Goal: Task Accomplishment & Management: Complete application form

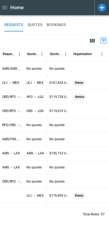
click at [22, 222] on main "REQUESTS QUOTES BOOKINGS 0 Requested Route Quoted Route Quoted Price Organisati…" at bounding box center [54, 124] width 109 height 218
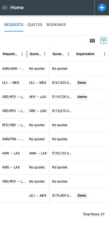
drag, startPoint x: 24, startPoint y: 53, endPoint x: 26, endPoint y: 54, distance: 2.8
click at [26, 54] on div at bounding box center [27, 53] width 3 height 15
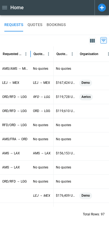
drag, startPoint x: 26, startPoint y: 54, endPoint x: 30, endPoint y: 55, distance: 4.1
click at [30, 55] on div at bounding box center [30, 53] width 3 height 15
click at [60, 42] on div "0" at bounding box center [54, 40] width 109 height 11
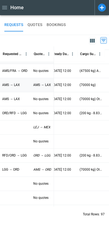
scroll to position [68, 209]
click at [93, 42] on icon "button" at bounding box center [92, 41] width 5 height 4
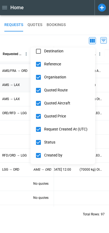
scroll to position [88, 0]
click at [67, 36] on div at bounding box center [54, 116] width 109 height 233
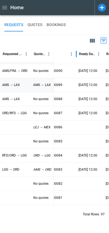
scroll to position [68, 115]
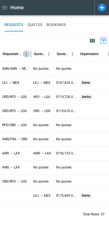
click at [26, 57] on button "Requested Route column menu" at bounding box center [26, 54] width 7 height 7
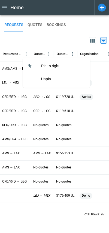
click at [55, 38] on div "0" at bounding box center [54, 40] width 109 height 11
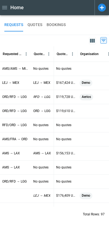
click at [55, 38] on div "0" at bounding box center [54, 40] width 109 height 11
click at [38, 29] on button "QUOTES" at bounding box center [34, 24] width 15 height 13
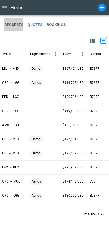
click at [17, 25] on button "REQUESTS" at bounding box center [13, 24] width 19 height 13
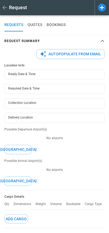
type textarea "*"
type input "**********"
type input "***"
type textarea "*"
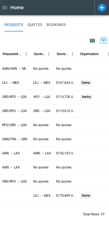
click at [104, 7] on icon at bounding box center [102, 8] width 8 height 8
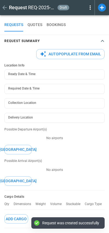
click at [61, 55] on button "Autopopulate from Email" at bounding box center [70, 54] width 68 height 10
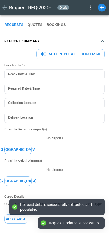
type textarea "*"
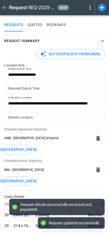
type input "**********"
type textarea "*"
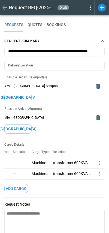
scroll to position [0, 56]
click at [97, 159] on div at bounding box center [101, 163] width 10 height 11
click at [98, 163] on icon "more" at bounding box center [98, 163] width 5 height 5
click at [87, 176] on li "Edit" at bounding box center [90, 173] width 19 height 13
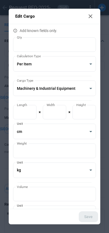
click at [92, 15] on icon at bounding box center [90, 16] width 4 height 4
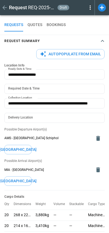
scroll to position [0, 0]
click at [34, 42] on h4 "Request Summary" at bounding box center [21, 41] width 35 height 2
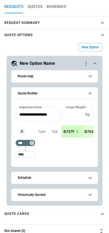
scroll to position [30, 0]
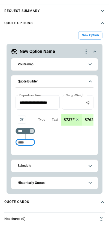
click at [25, 142] on input "Too short" at bounding box center [25, 143] width 17 height 10
type input "***"
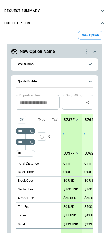
type input "***"
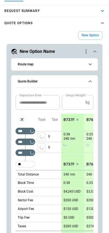
type input "*"
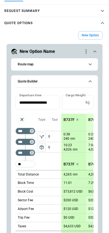
type input "***"
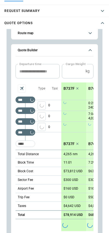
scroll to position [36, 0]
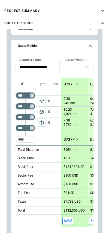
click at [42, 125] on span "package_2" at bounding box center [41, 122] width 5 height 5
click at [23, 83] on icon "Aircraft selection" at bounding box center [22, 85] width 4 height 4
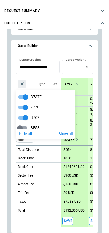
click at [45, 77] on div at bounding box center [54, 116] width 109 height 233
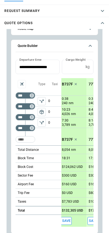
scroll to position [0, 0]
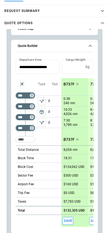
click at [66, 87] on div "B737F" at bounding box center [71, 84] width 21 height 12
click at [68, 84] on p "B737F" at bounding box center [68, 84] width 11 height 5
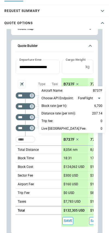
click at [90, 99] on body "**********" at bounding box center [54, 86] width 109 height 233
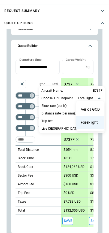
click at [77, 75] on div at bounding box center [54, 116] width 109 height 233
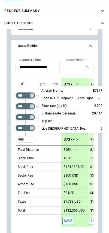
click at [77, 75] on div at bounding box center [54, 116] width 109 height 233
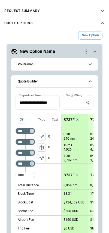
click at [61, 68] on button "Route map" at bounding box center [54, 64] width 78 height 12
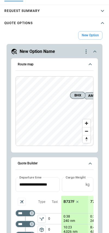
click at [13, 106] on div "Route map BHX AMS MIA BHX" at bounding box center [54, 105] width 87 height 95
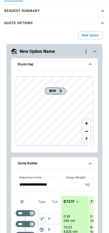
click at [59, 64] on span "Route map" at bounding box center [51, 65] width 67 height 4
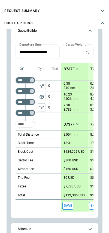
scroll to position [53, 0]
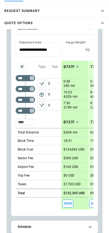
click at [70, 90] on p "10:23" at bounding box center [67, 92] width 8 height 4
click at [69, 67] on p "B737F" at bounding box center [68, 67] width 11 height 5
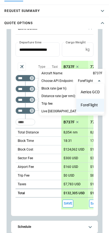
click at [94, 79] on body "**********" at bounding box center [54, 86] width 109 height 233
click at [92, 95] on li "Aerios GCD" at bounding box center [90, 92] width 28 height 13
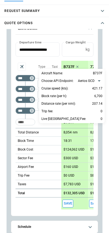
type input "**********"
click at [82, 59] on div at bounding box center [54, 116] width 109 height 233
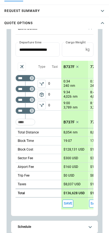
click at [66, 92] on p "9:34" at bounding box center [66, 92] width 7 height 4
type input "****"
click at [81, 96] on icon "Reset" at bounding box center [81, 94] width 5 height 5
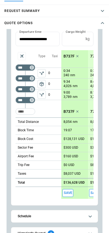
scroll to position [63, 0]
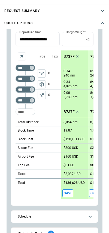
click at [68, 54] on div "B737F" at bounding box center [71, 57] width 21 height 12
click at [68, 56] on p "B737F" at bounding box center [68, 56] width 11 height 5
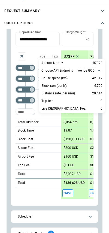
click at [81, 52] on div at bounding box center [54, 116] width 109 height 233
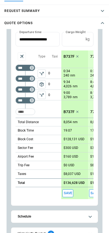
click at [49, 84] on p "0" at bounding box center [54, 84] width 13 height 11
type input "**"
click at [56, 105] on div "0 20 0" at bounding box center [54, 83] width 13 height 43
click at [70, 141] on p "$130,364 USD" at bounding box center [73, 139] width 21 height 4
click at [57, 141] on div "Block Cost" at bounding box center [38, 139] width 46 height 9
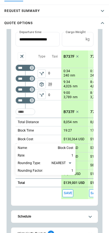
click at [57, 139] on div at bounding box center [54, 116] width 109 height 233
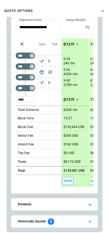
scroll to position [42, 0]
click at [24, 161] on p "Taxes" at bounding box center [22, 162] width 8 height 5
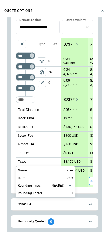
click at [12, 151] on div at bounding box center [54, 116] width 109 height 233
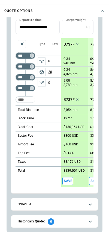
click at [69, 171] on p "$139,001 USD" at bounding box center [73, 171] width 21 height 4
type input "******"
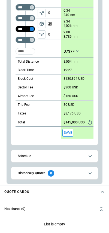
scroll to position [92, 0]
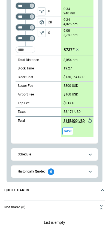
click at [37, 158] on button "Schedule" at bounding box center [54, 155] width 78 height 12
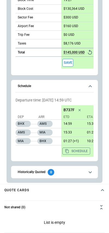
scroll to position [0, 0]
click at [51, 85] on span "Schedule" at bounding box center [51, 87] width 67 height 4
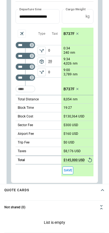
scroll to position [8, 0]
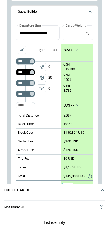
click at [23, 73] on input "***" at bounding box center [24, 72] width 15 height 5
type input "***"
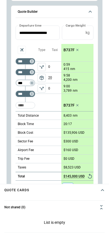
click at [22, 83] on input "***" at bounding box center [24, 82] width 15 height 5
type input "***"
click at [43, 107] on div "Type package_2" at bounding box center [41, 77] width 13 height 67
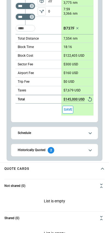
scroll to position [129, 0]
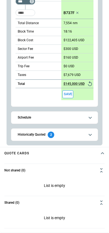
click at [38, 135] on h6 "Historically Quoted" at bounding box center [32, 135] width 28 height 4
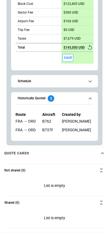
scroll to position [0, -1]
click at [36, 97] on h6 "Historically Quoted" at bounding box center [32, 99] width 28 height 4
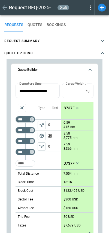
scroll to position [38, 0]
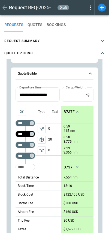
click at [22, 135] on input "***" at bounding box center [24, 134] width 15 height 5
